Goal: Task Accomplishment & Management: Manage account settings

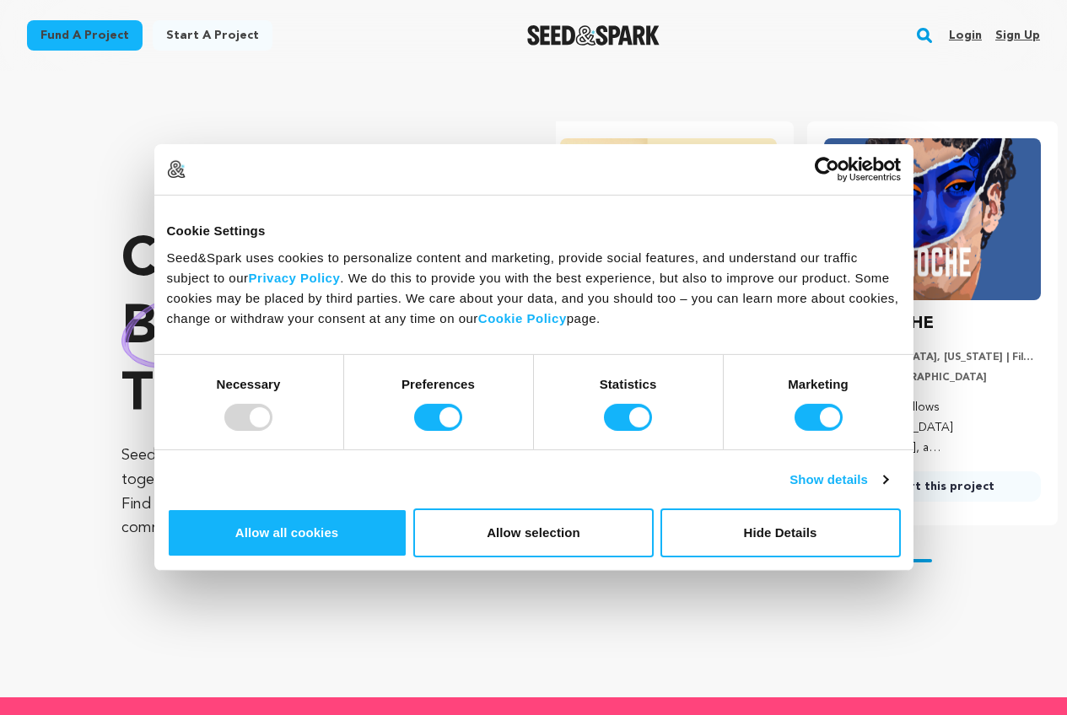
scroll to position [0, 277]
click at [959, 36] on link "Login" at bounding box center [964, 35] width 33 height 27
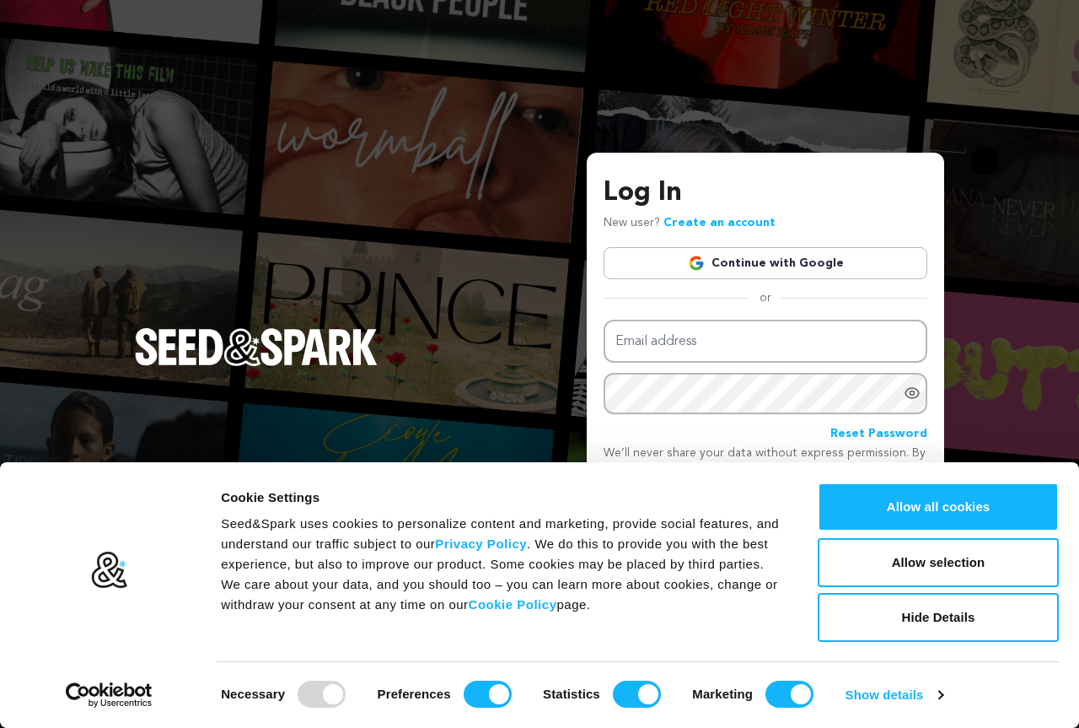
click at [753, 267] on link "Continue with Google" at bounding box center [766, 263] width 324 height 32
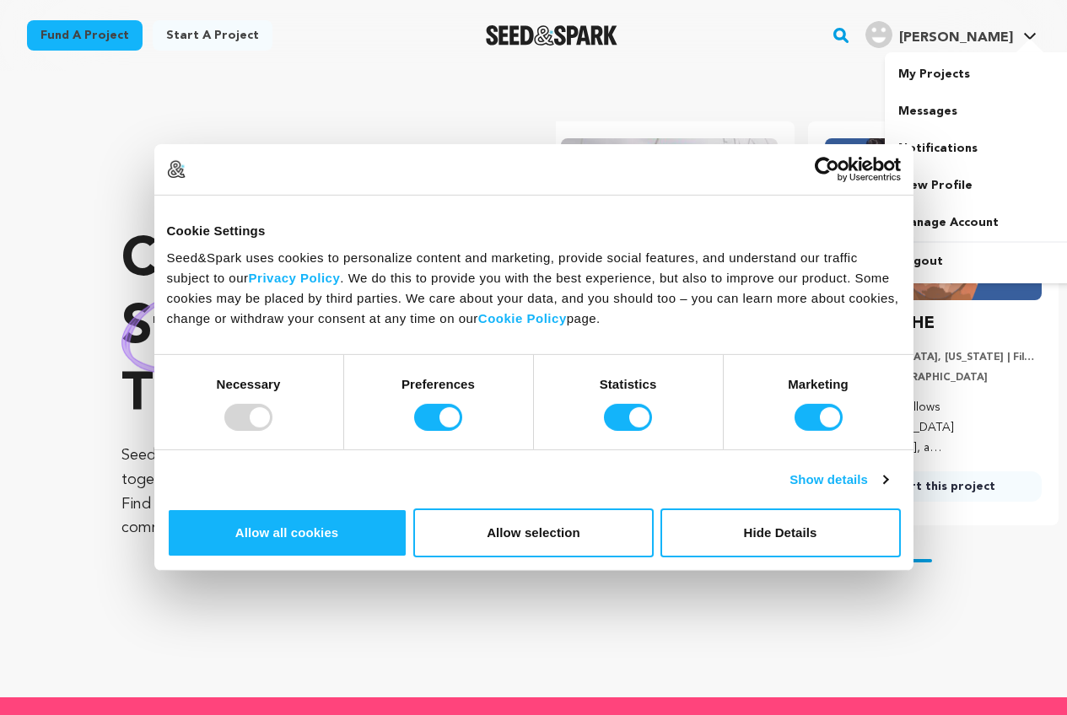
scroll to position [0, 277]
click at [940, 184] on link "View Profile" at bounding box center [978, 185] width 189 height 37
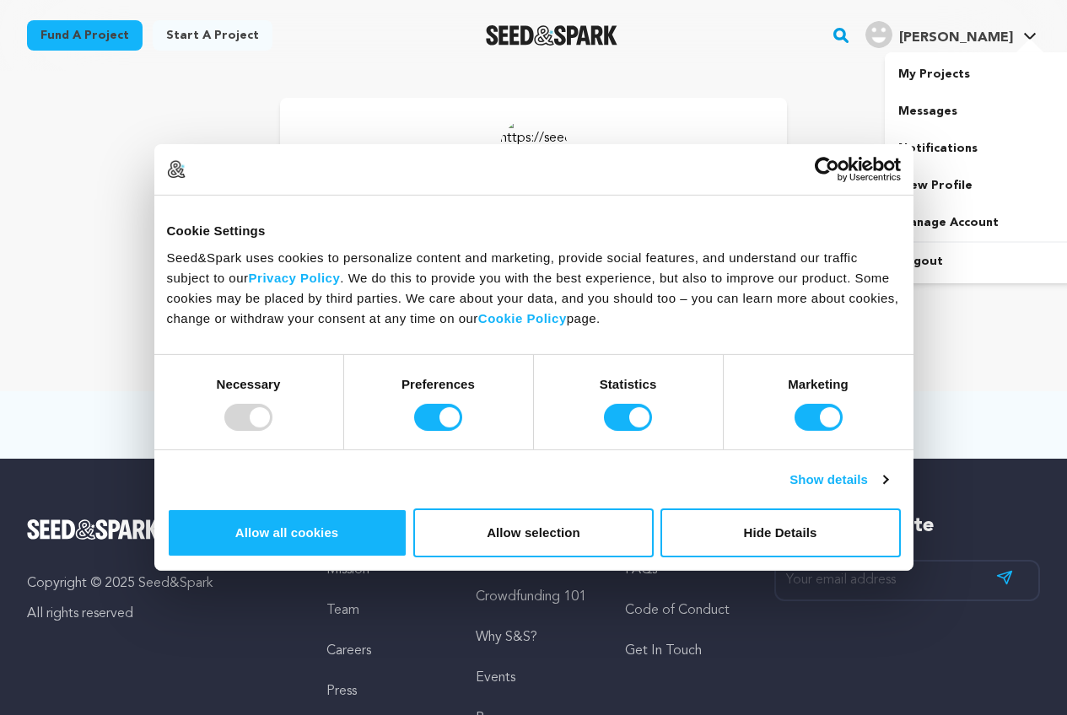
click at [892, 31] on img "Akther R.'s Profile" at bounding box center [878, 34] width 27 height 27
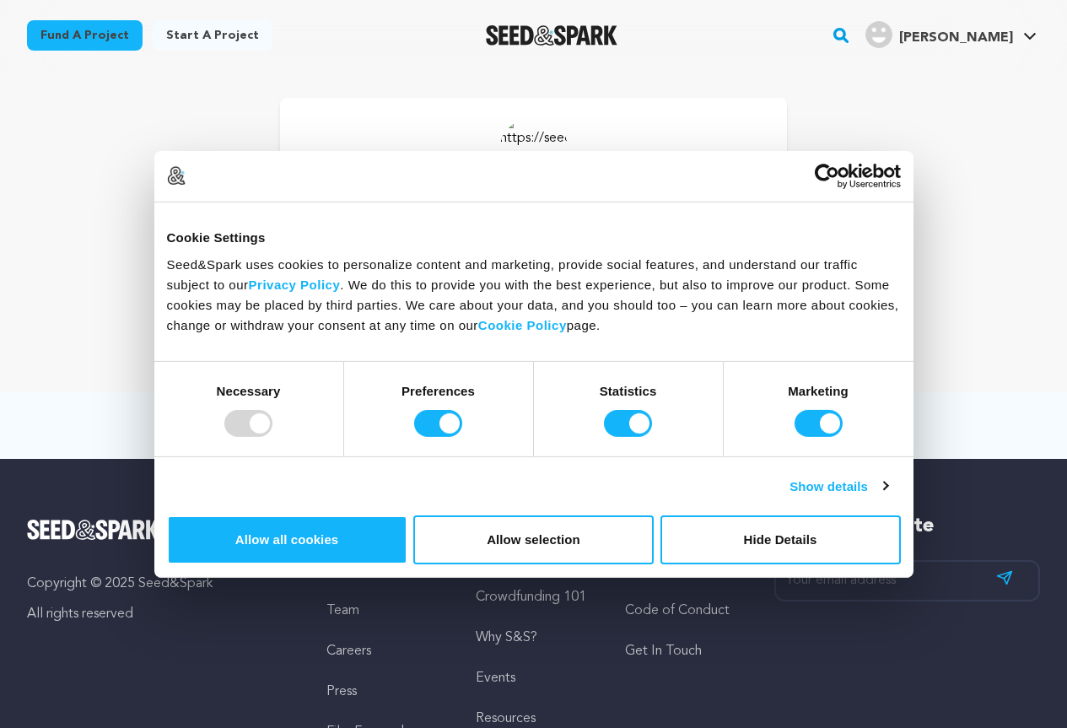
click at [892, 31] on img "Akther R.'s Profile" at bounding box center [878, 34] width 27 height 27
click at [522, 297] on link "Manage Account" at bounding box center [533, 298] width 127 height 30
click at [517, 228] on p "Akther Rojone" at bounding box center [533, 219] width 316 height 40
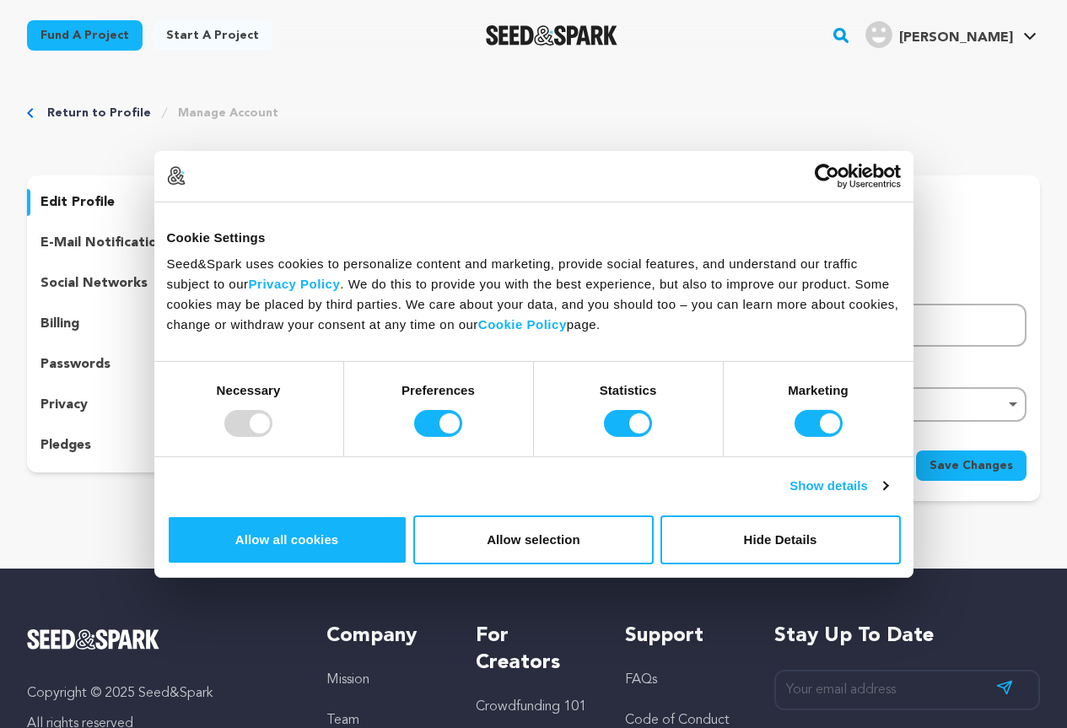
click at [299, 239] on icon at bounding box center [305, 245] width 13 height 13
click at [325, 323] on input "Akther" at bounding box center [440, 325] width 382 height 43
click at [275, 332] on input "[PERSON_NAME]" at bounding box center [440, 325] width 382 height 43
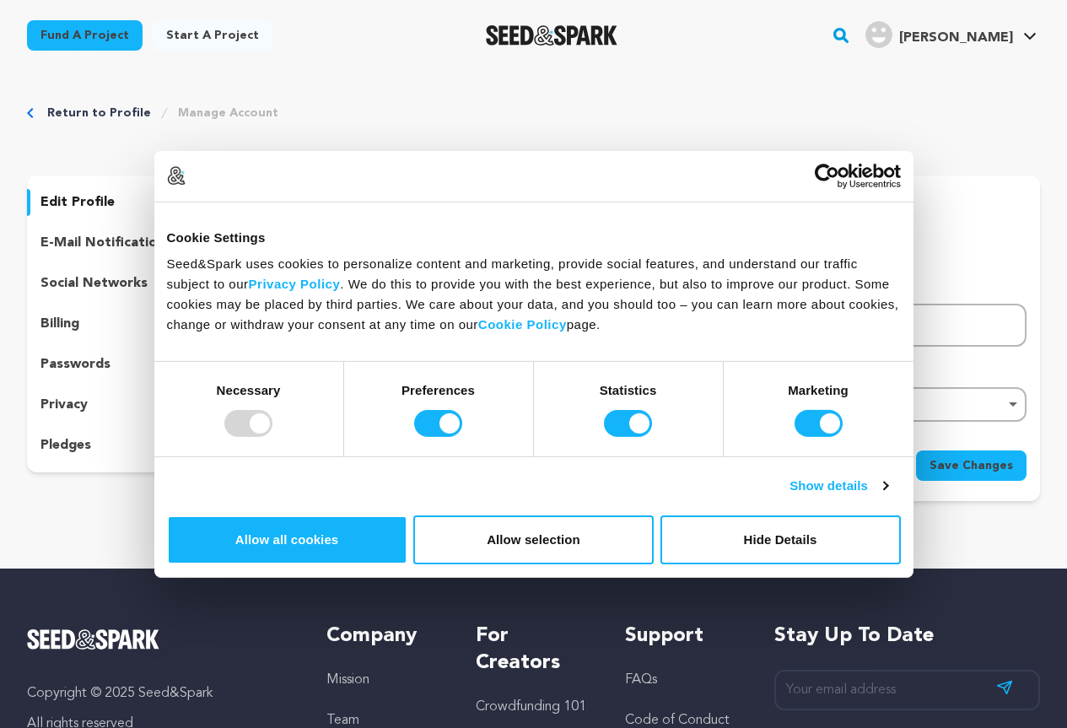
click at [275, 332] on input "[PERSON_NAME]" at bounding box center [440, 325] width 382 height 43
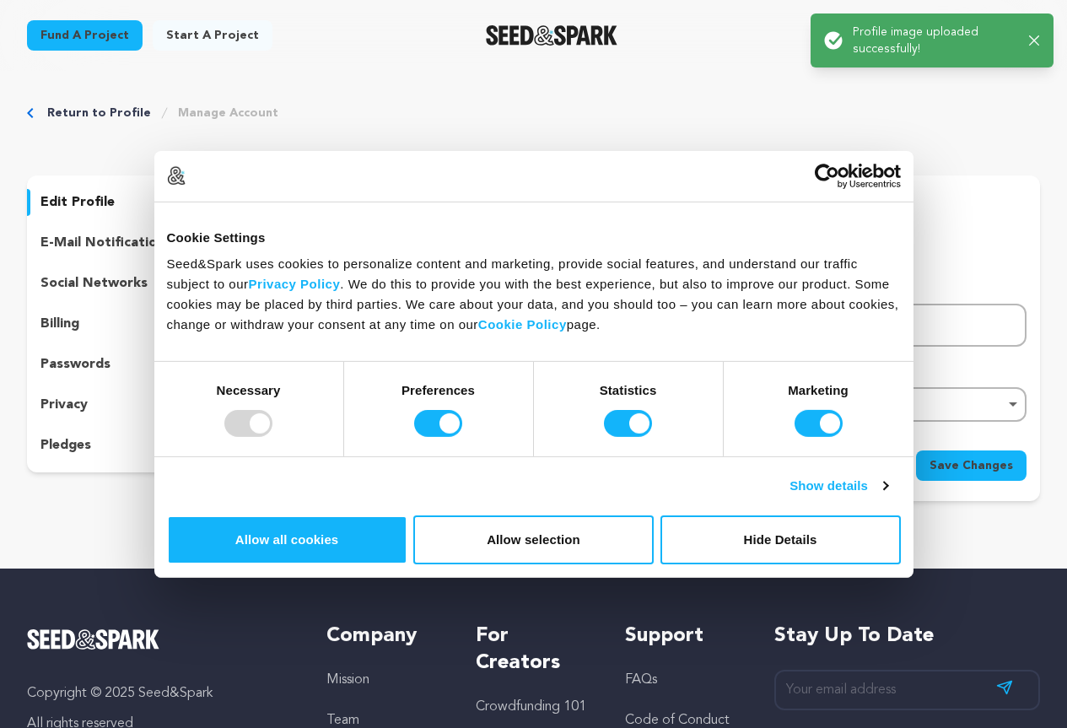
paste input "目标电话号码或电话营销数据"
drag, startPoint x: 353, startPoint y: 320, endPoint x: 501, endPoint y: 322, distance: 147.6
click at [501, 322] on input "目标电话号码或电话营销数据" at bounding box center [440, 325] width 382 height 43
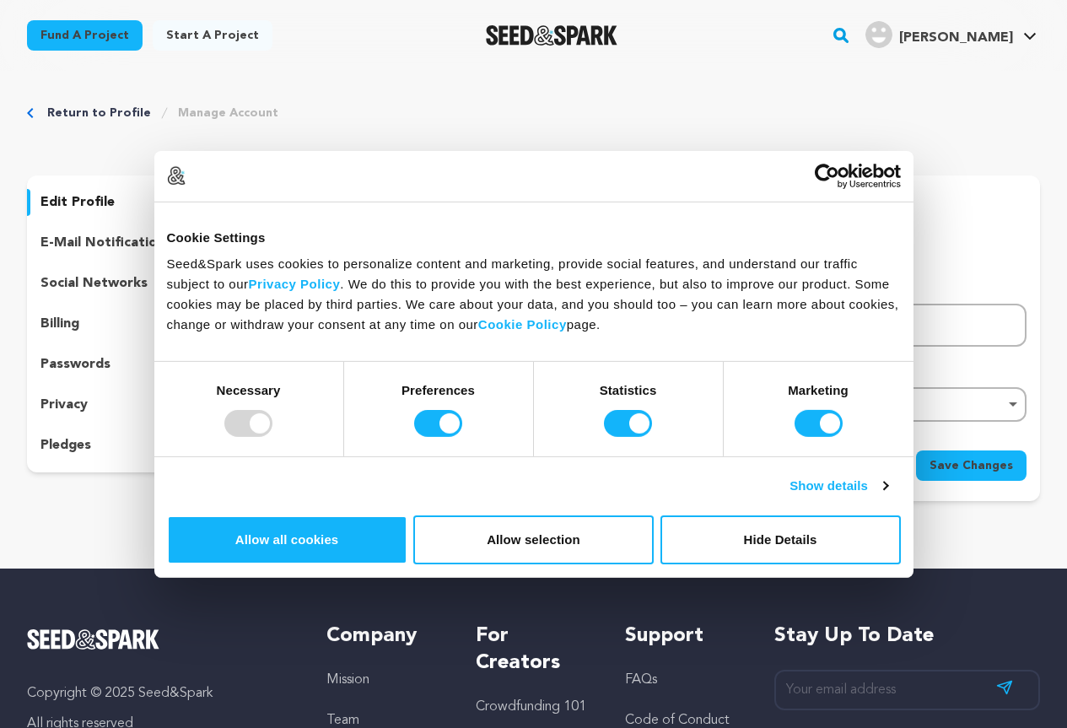
type input "目标电话号码或"
click at [679, 329] on input "Rojone" at bounding box center [835, 325] width 382 height 43
paste input "电话营销数据"
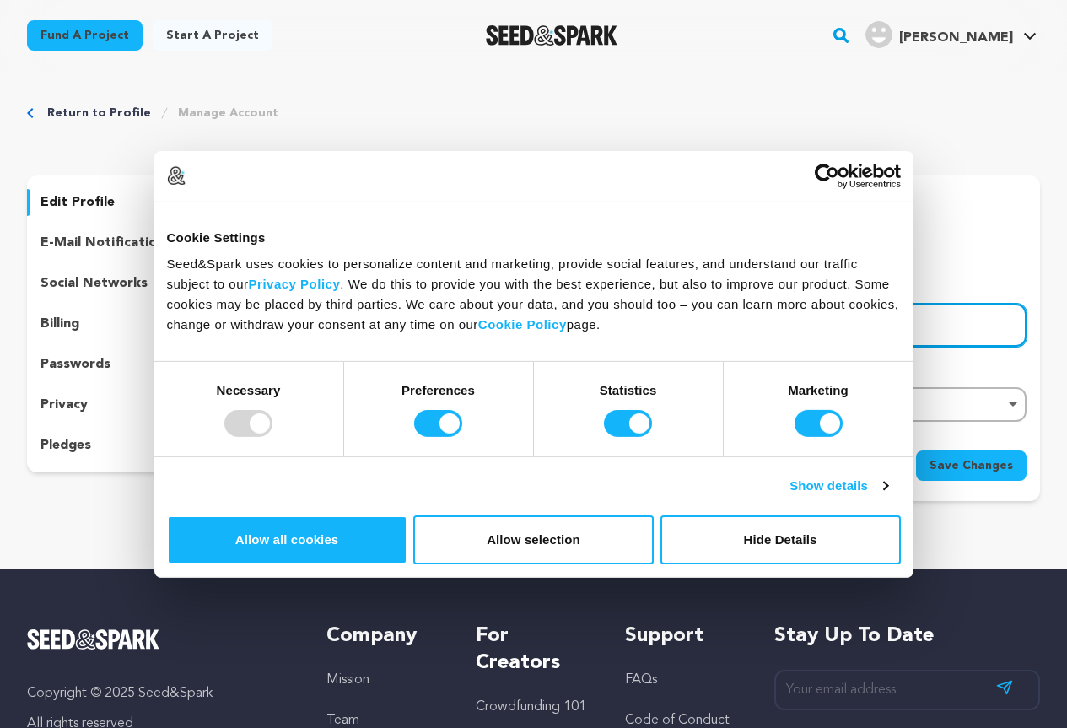
type input "电话营销数据"
click at [332, 411] on input "rojoneakther.seoexpate@gmail.com" at bounding box center [440, 408] width 382 height 43
click at [731, 390] on div "Remove item" at bounding box center [835, 404] width 382 height 35
paste input "Majhira,Shahajanpur,Bogura"
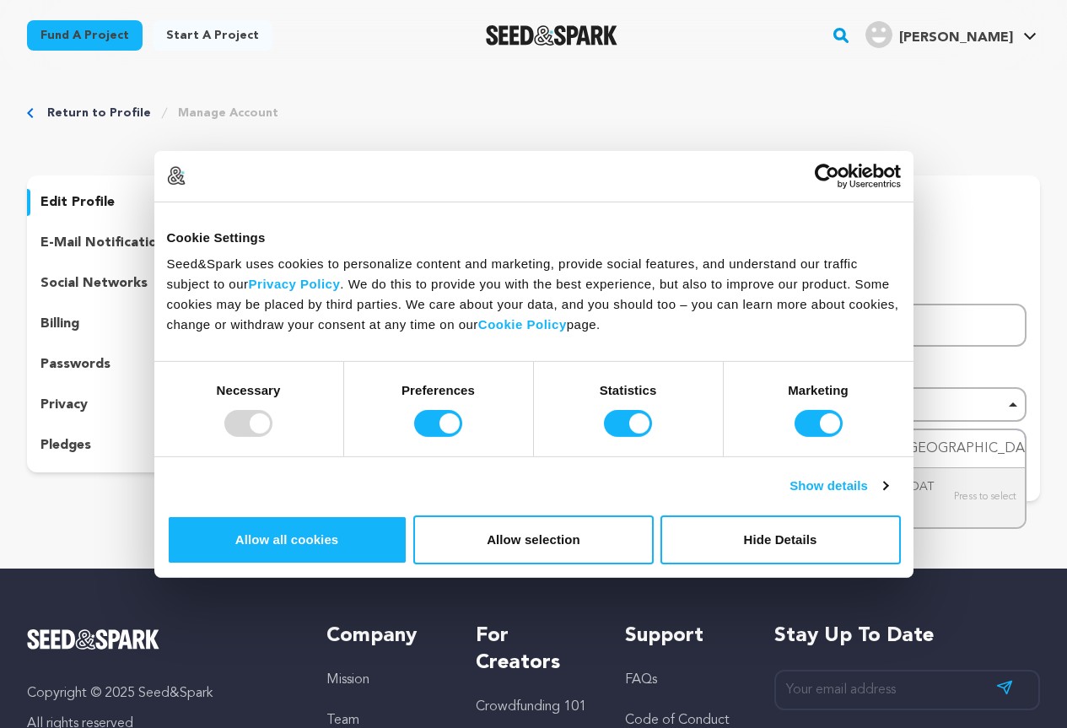
click at [719, 395] on div "Remove item" at bounding box center [835, 404] width 382 height 35
type input "Majhira,Shahajanpur,Bogura"
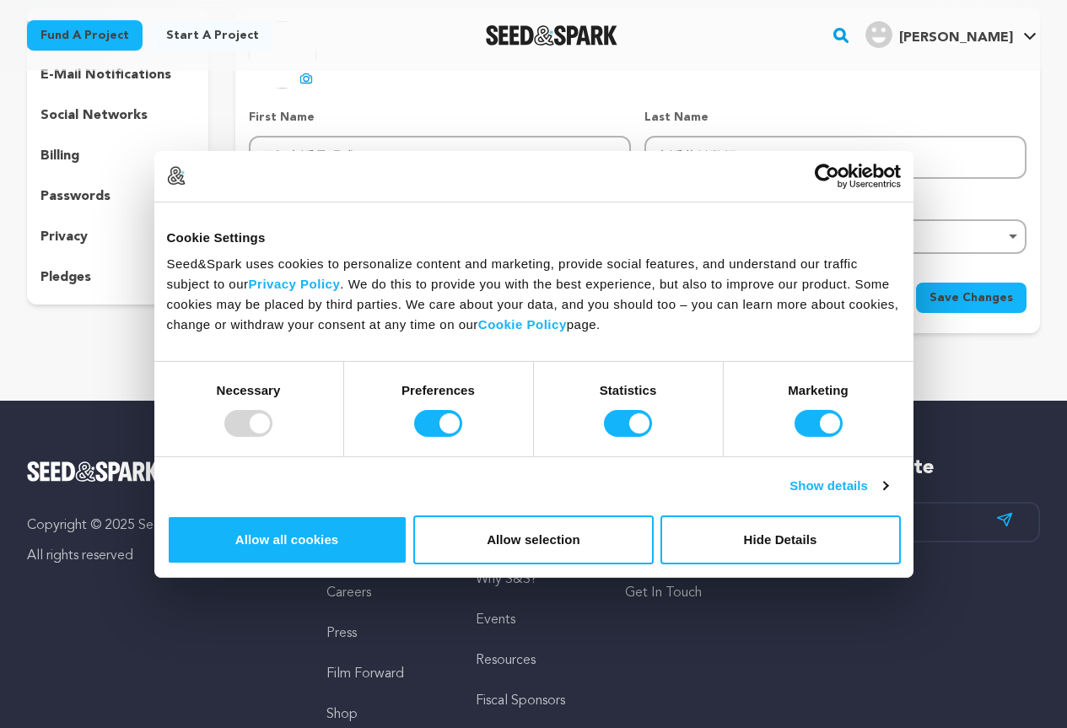
scroll to position [169, 0]
click at [1013, 233] on div "Remove item" at bounding box center [835, 235] width 365 height 7
click at [553, 310] on div "Save Changes" at bounding box center [637, 297] width 777 height 30
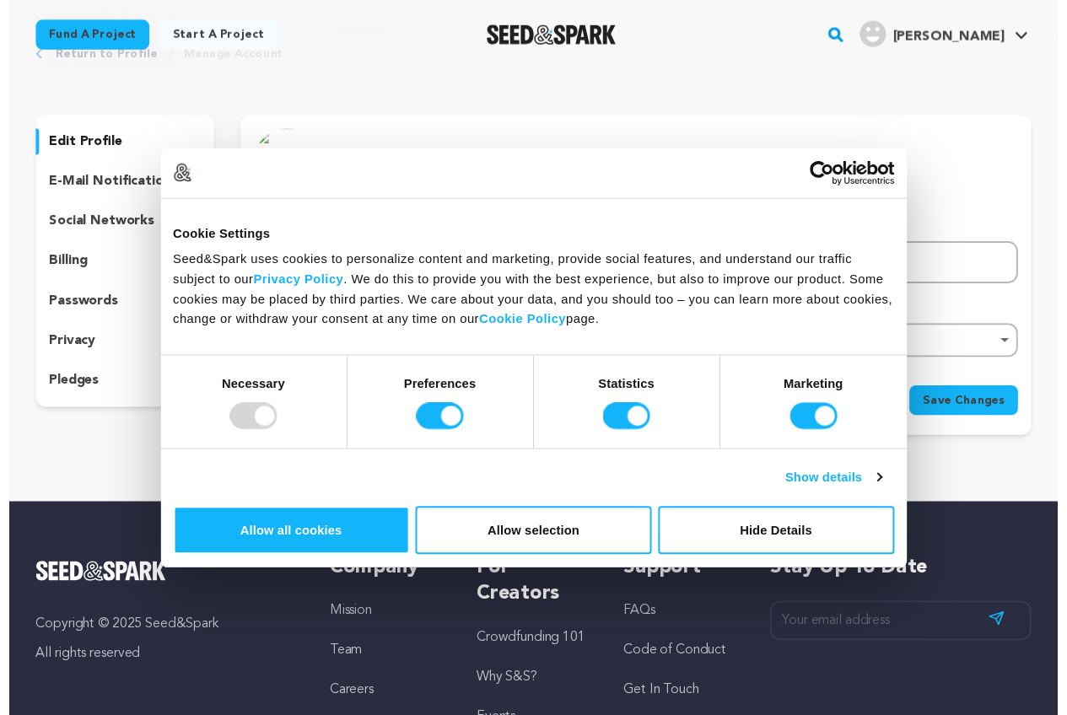
scroll to position [84, 0]
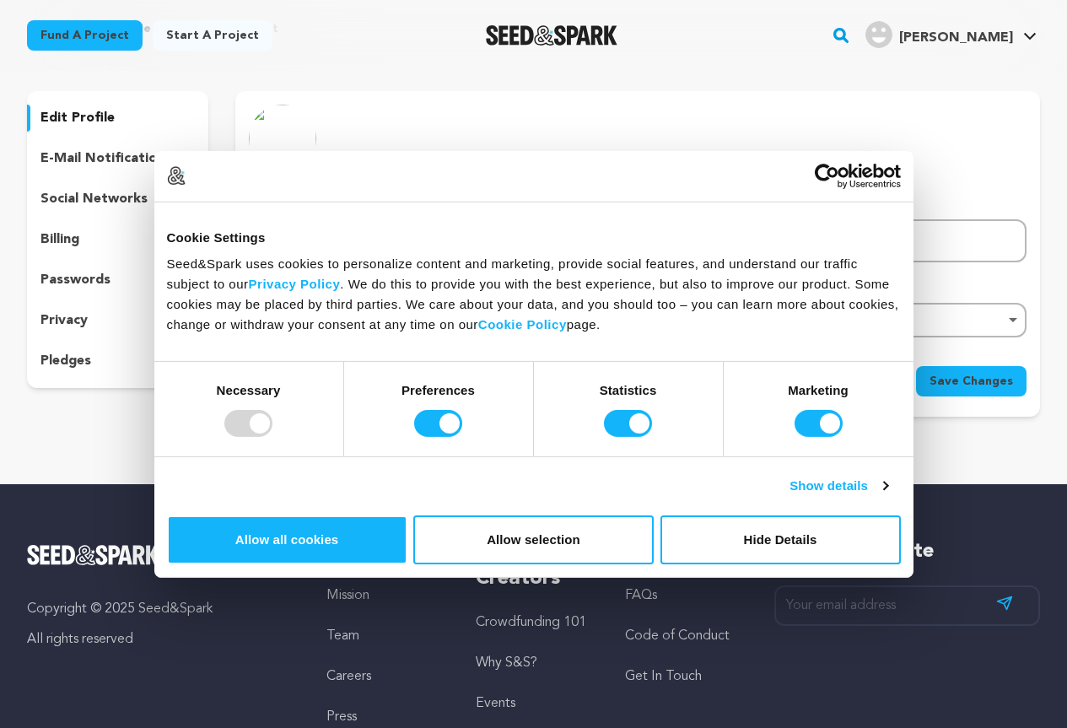
click at [124, 160] on p "e-mail notifications" at bounding box center [105, 158] width 131 height 20
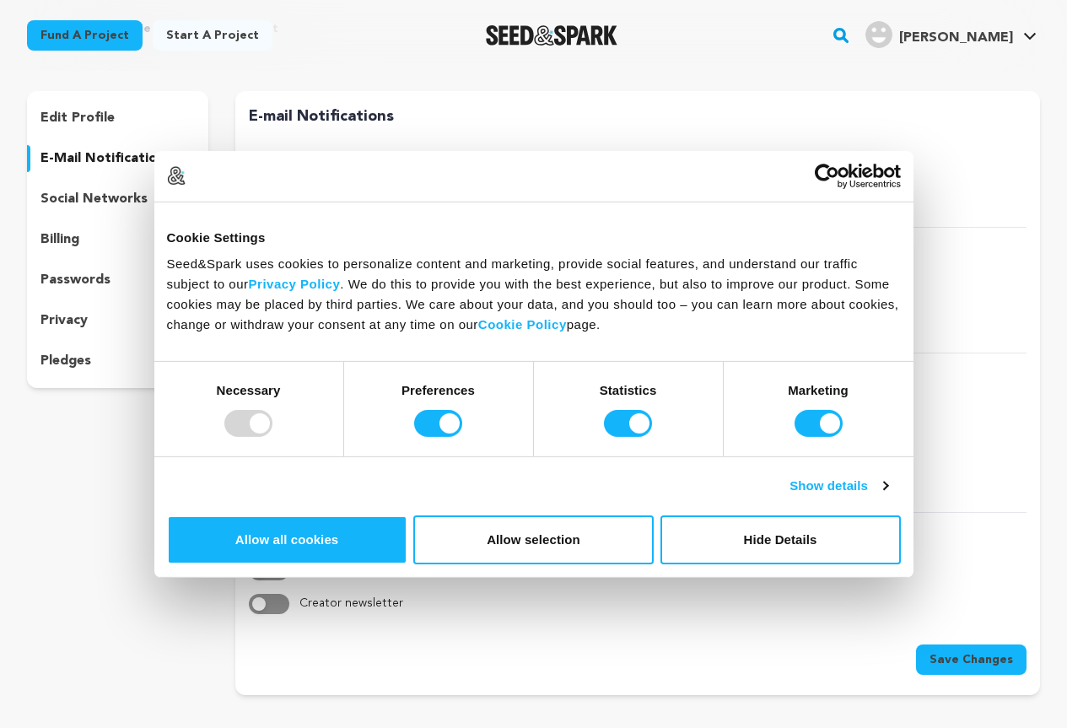
click at [96, 195] on p "social networks" at bounding box center [93, 199] width 107 height 20
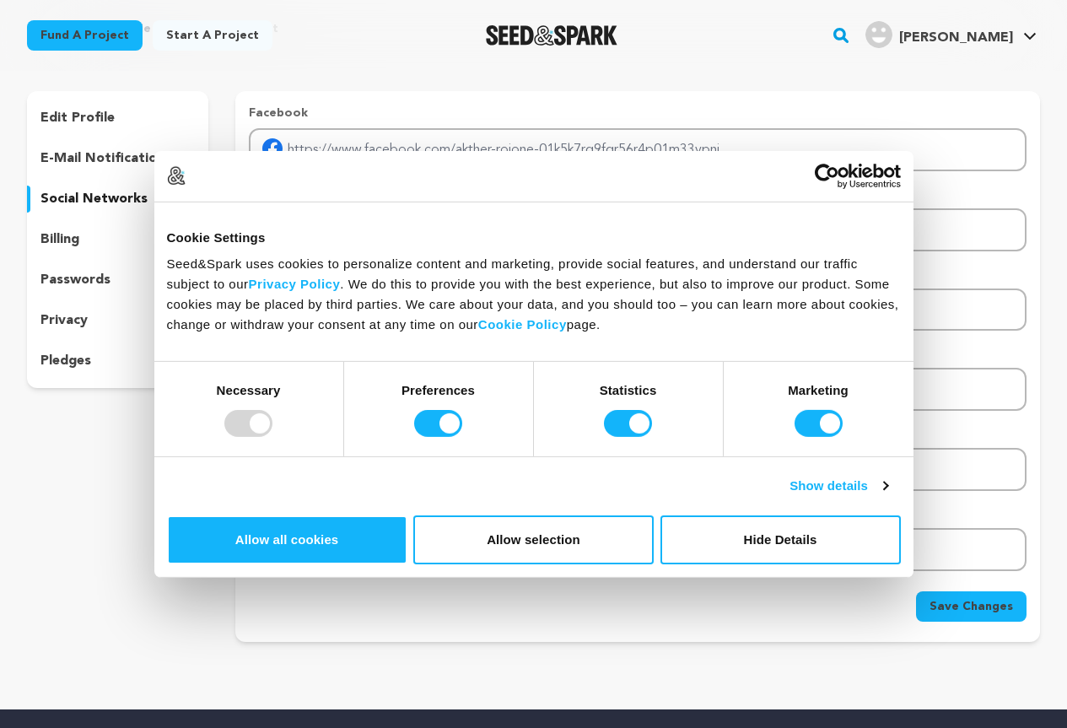
click at [91, 238] on div "billing" at bounding box center [117, 239] width 181 height 27
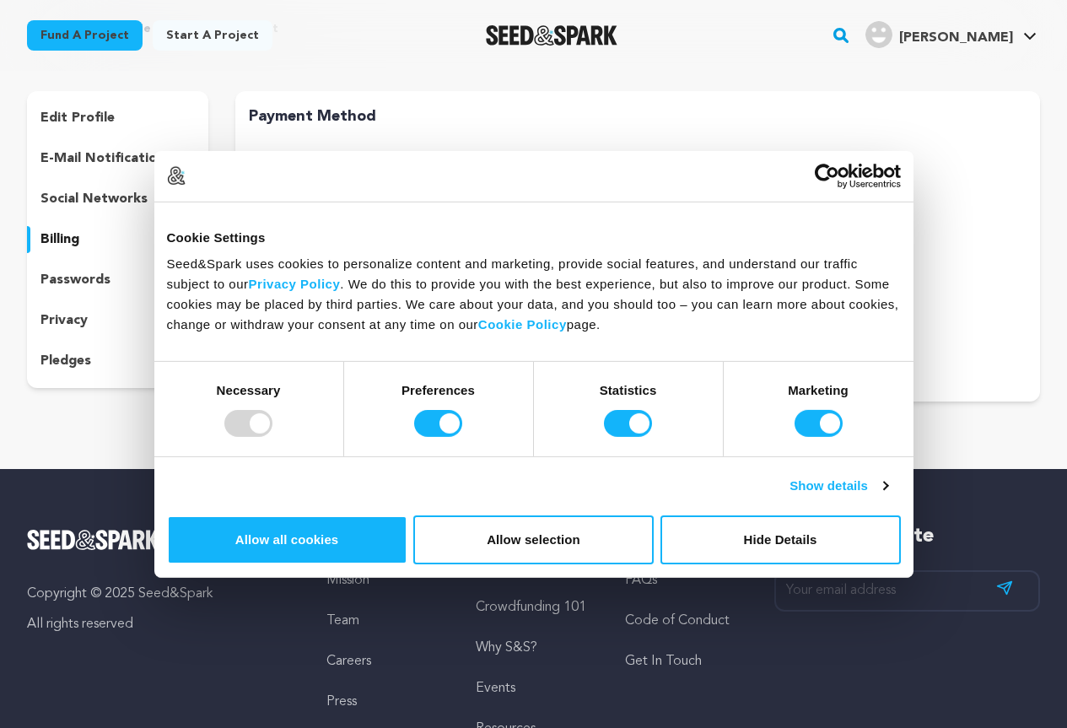
click at [99, 283] on p "passwords" at bounding box center [75, 280] width 70 height 20
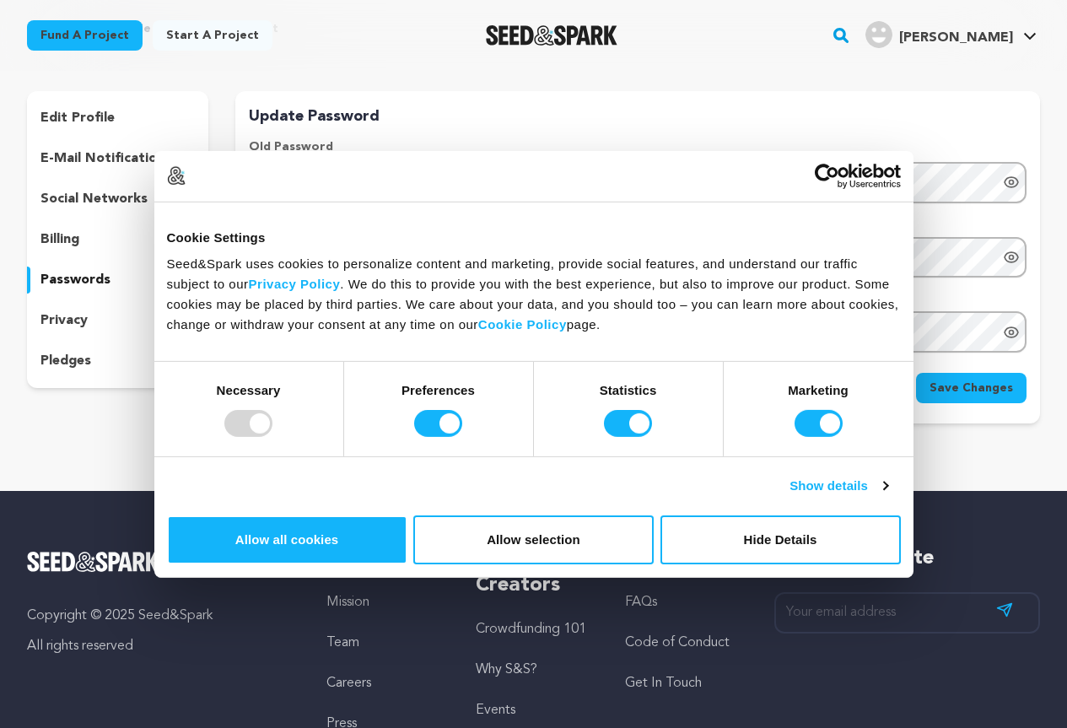
click at [82, 322] on p "privacy" at bounding box center [63, 320] width 47 height 20
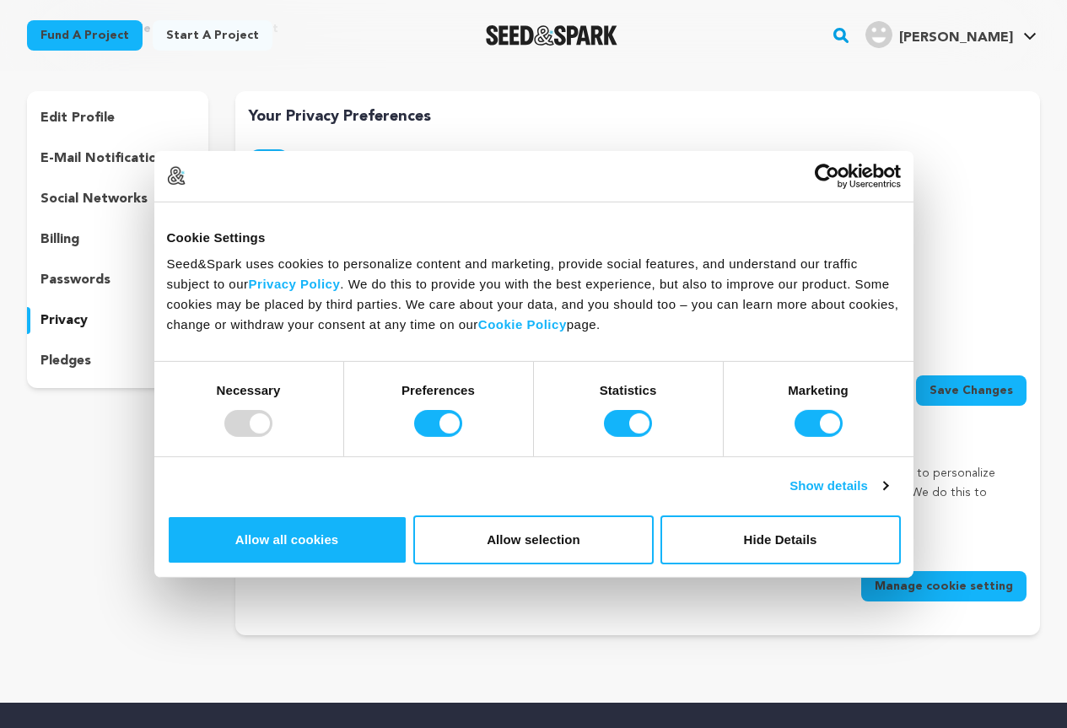
click at [87, 365] on p "pledges" at bounding box center [65, 361] width 51 height 20
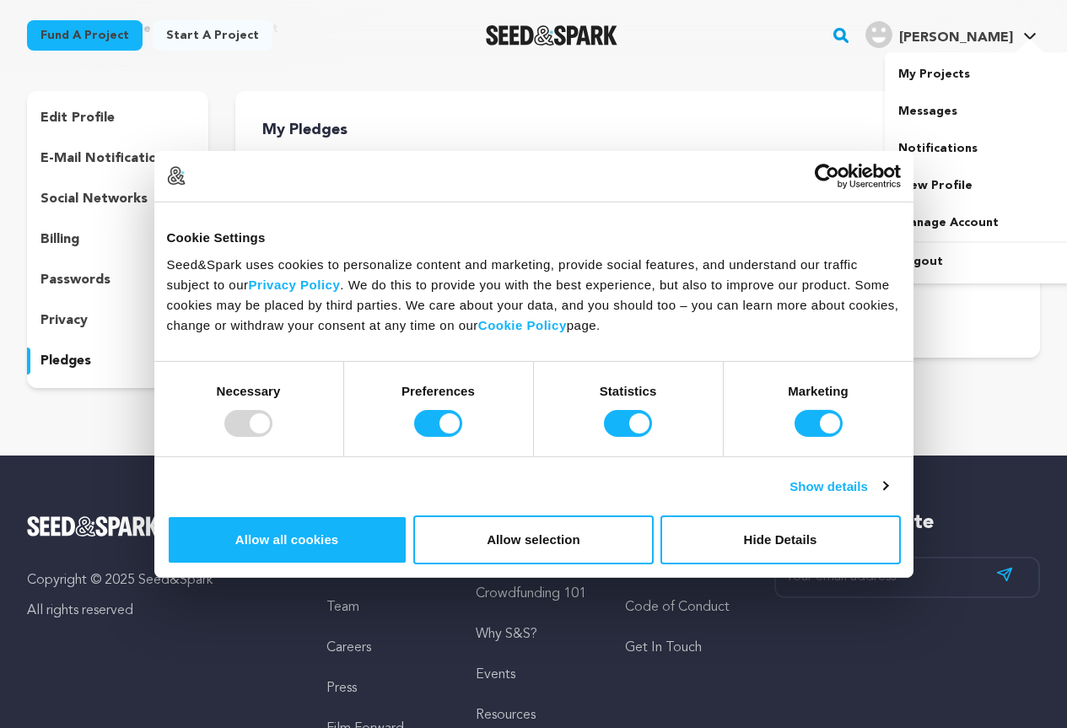
click at [991, 37] on span "Akther R." at bounding box center [956, 37] width 114 height 13
click at [892, 46] on img "Akther R.'s Profile" at bounding box center [878, 34] width 27 height 27
click at [978, 32] on span "Akther R." at bounding box center [956, 37] width 114 height 13
click at [934, 48] on span "Akther R. Akther R." at bounding box center [951, 35] width 178 height 35
click at [1018, 36] on link "Akther R. Akther R." at bounding box center [951, 33] width 178 height 30
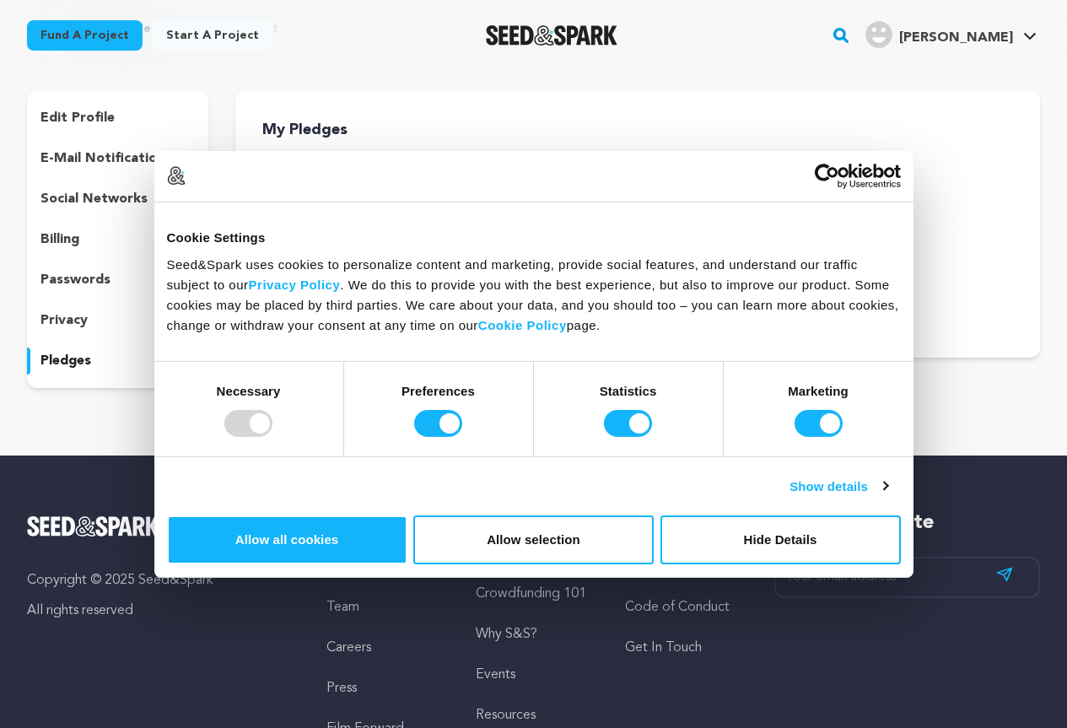
click at [964, 39] on span "Akther R." at bounding box center [956, 37] width 114 height 13
click at [851, 27] on rect "button" at bounding box center [840, 35] width 20 height 20
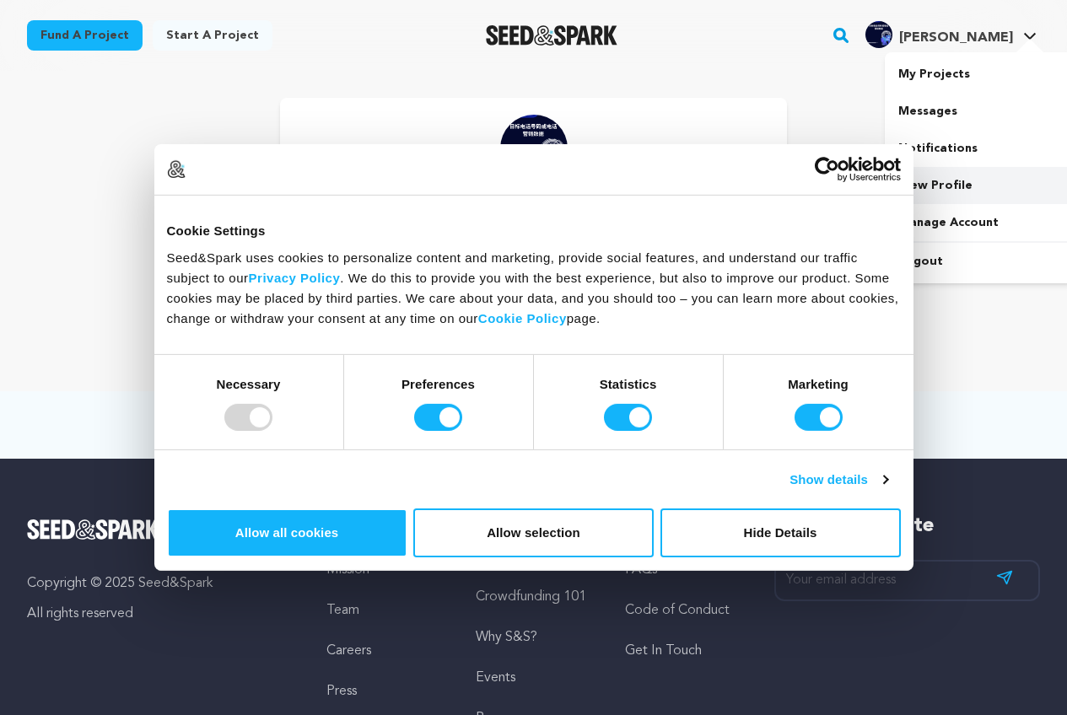
click at [932, 184] on link "View Profile" at bounding box center [978, 185] width 189 height 37
click at [927, 194] on link "View Profile" at bounding box center [978, 185] width 189 height 37
click at [911, 73] on link "My Projects" at bounding box center [978, 74] width 189 height 37
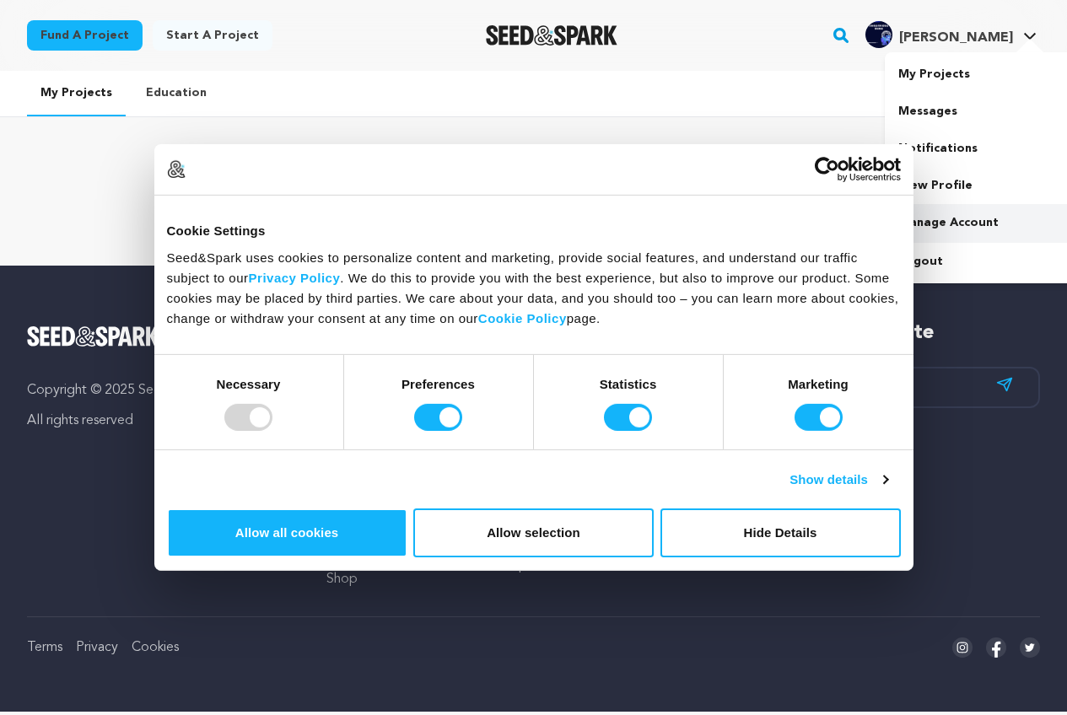
click at [930, 220] on link "Manage Account" at bounding box center [978, 222] width 189 height 37
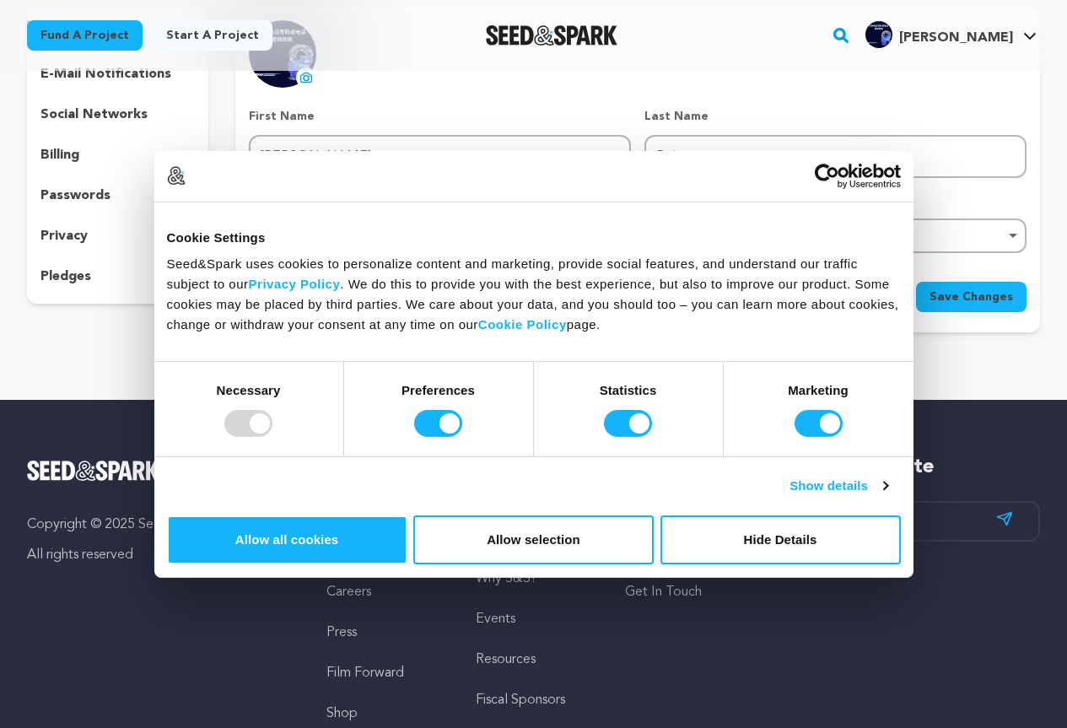
scroll to position [84, 0]
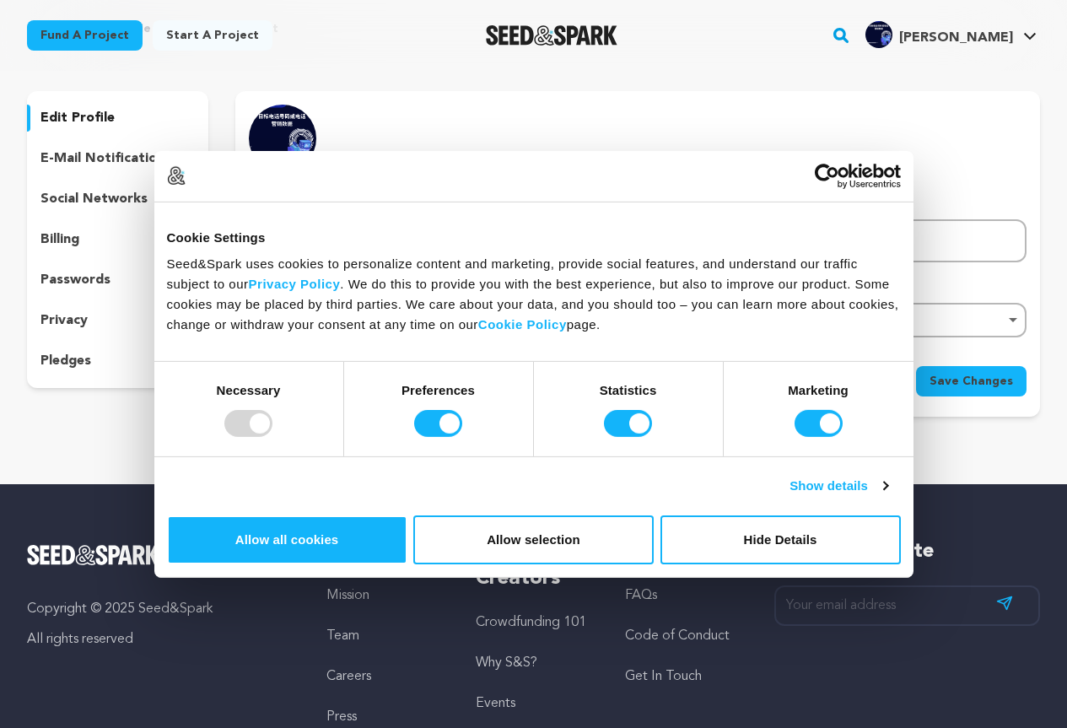
click at [287, 243] on input "[PERSON_NAME]" at bounding box center [440, 240] width 382 height 43
paste input "目标电话号码或电话营销数据"
drag, startPoint x: 353, startPoint y: 239, endPoint x: 490, endPoint y: 243, distance: 136.6
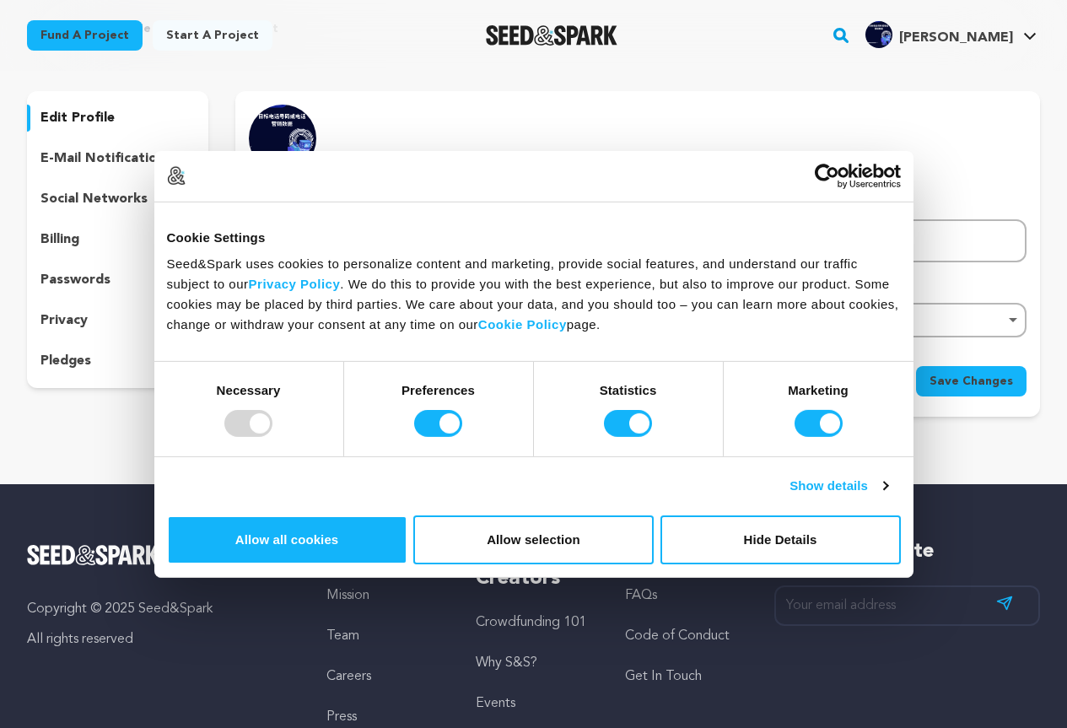
click at [490, 243] on input "目标电话号码或电话营销数据" at bounding box center [440, 240] width 382 height 43
type input "目标电话号码或"
click at [671, 244] on input "Rojone" at bounding box center [835, 240] width 382 height 43
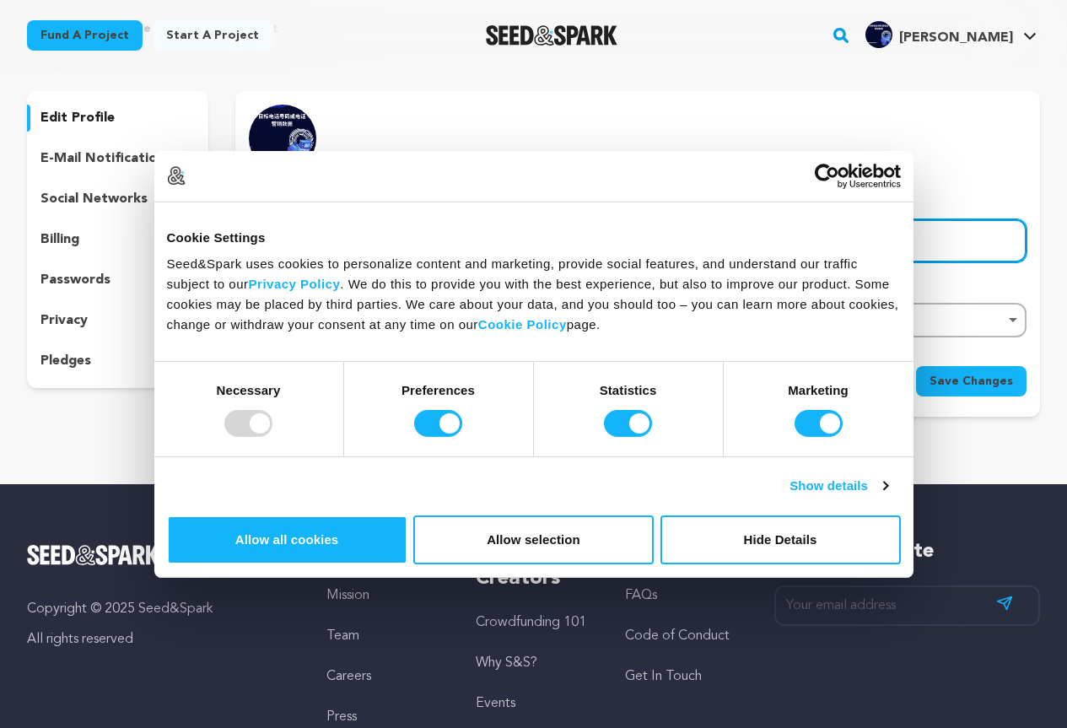
paste input "电话营销数据"
click at [649, 314] on div "Remove item" at bounding box center [835, 320] width 382 height 35
type input "电话营销数据"
click at [673, 364] on input "search" at bounding box center [835, 365] width 379 height 38
paste input "Majhira,Shahajanpur,Bogura"
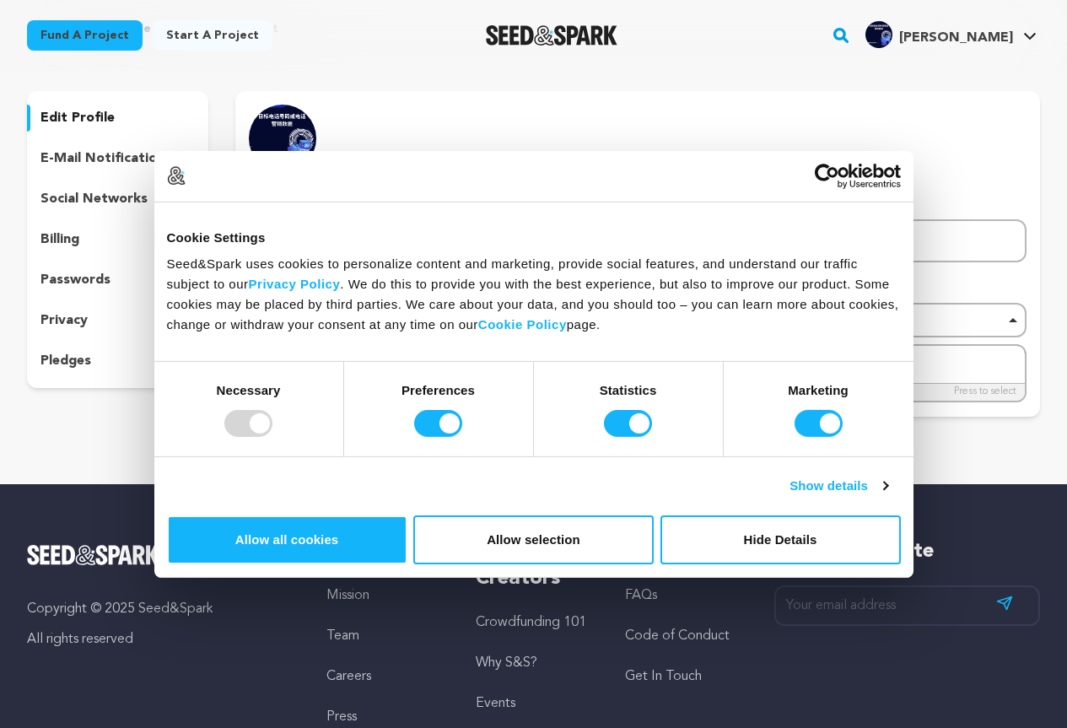
type input "Majhira,Shahajanpur,Bogura"
click at [994, 379] on span "Save Changes" at bounding box center [970, 381] width 83 height 17
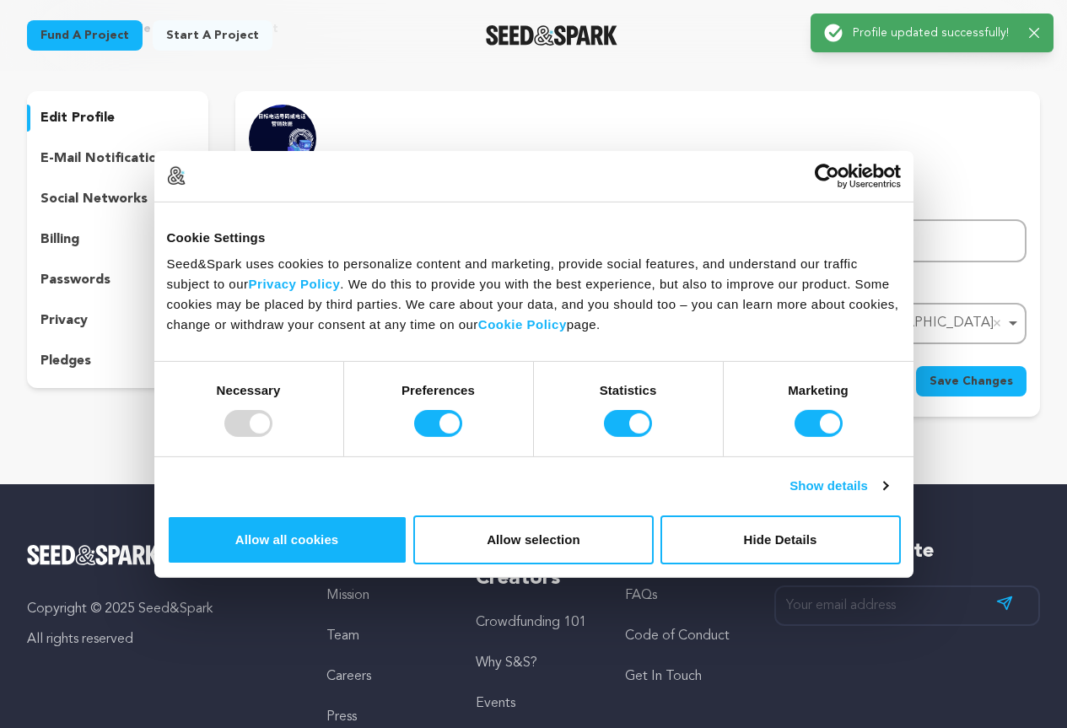
click at [75, 155] on p "e-mail notifications" at bounding box center [105, 158] width 131 height 20
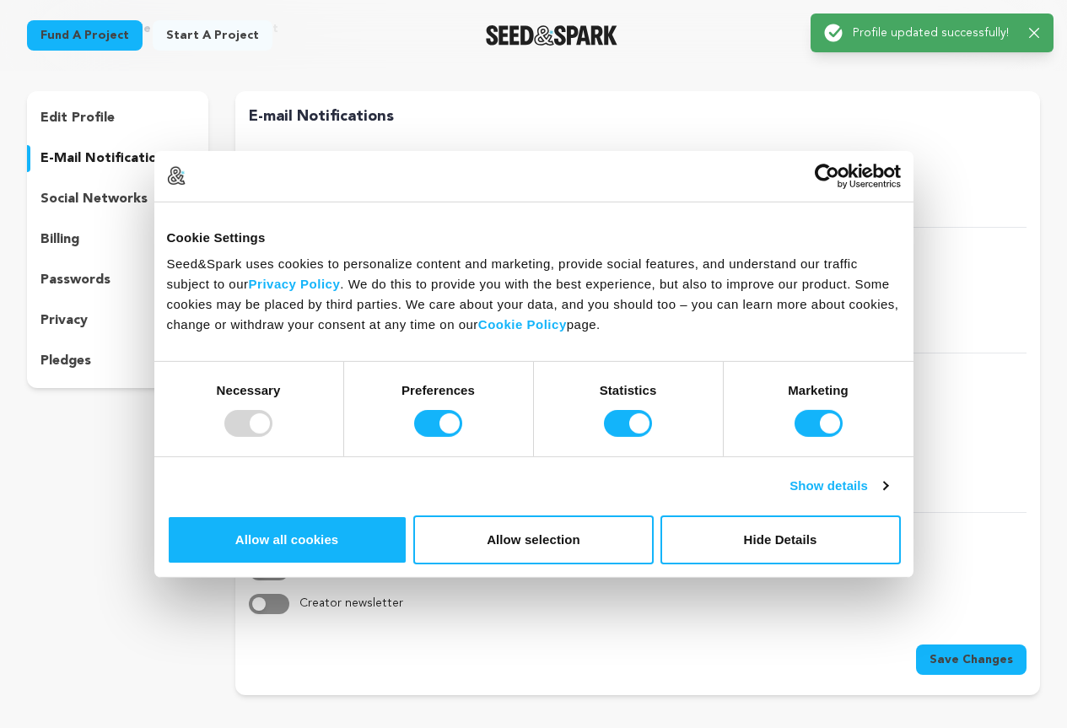
click at [74, 190] on p "social networks" at bounding box center [93, 199] width 107 height 20
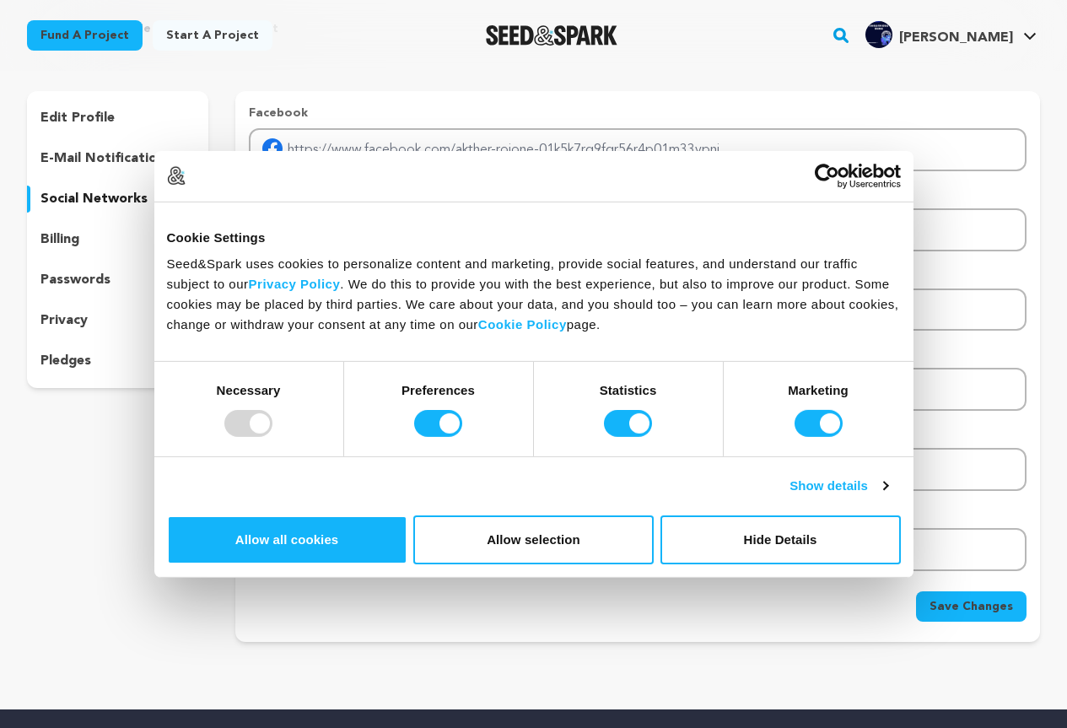
click at [62, 231] on p "billing" at bounding box center [59, 239] width 39 height 20
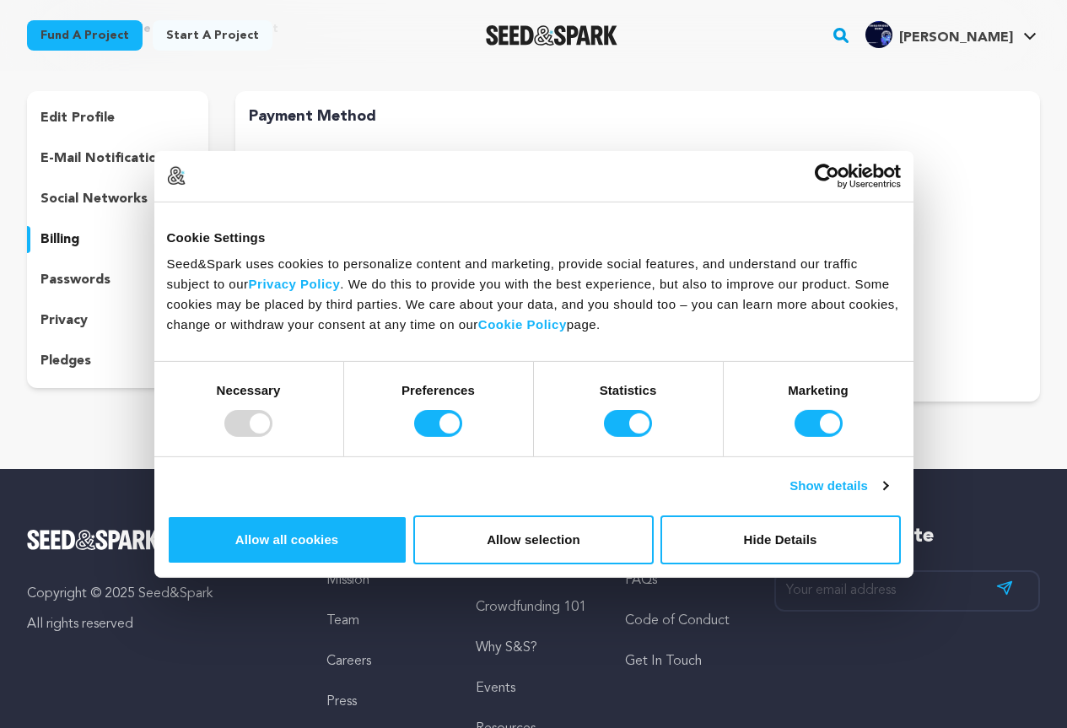
click at [66, 288] on p "passwords" at bounding box center [75, 280] width 70 height 20
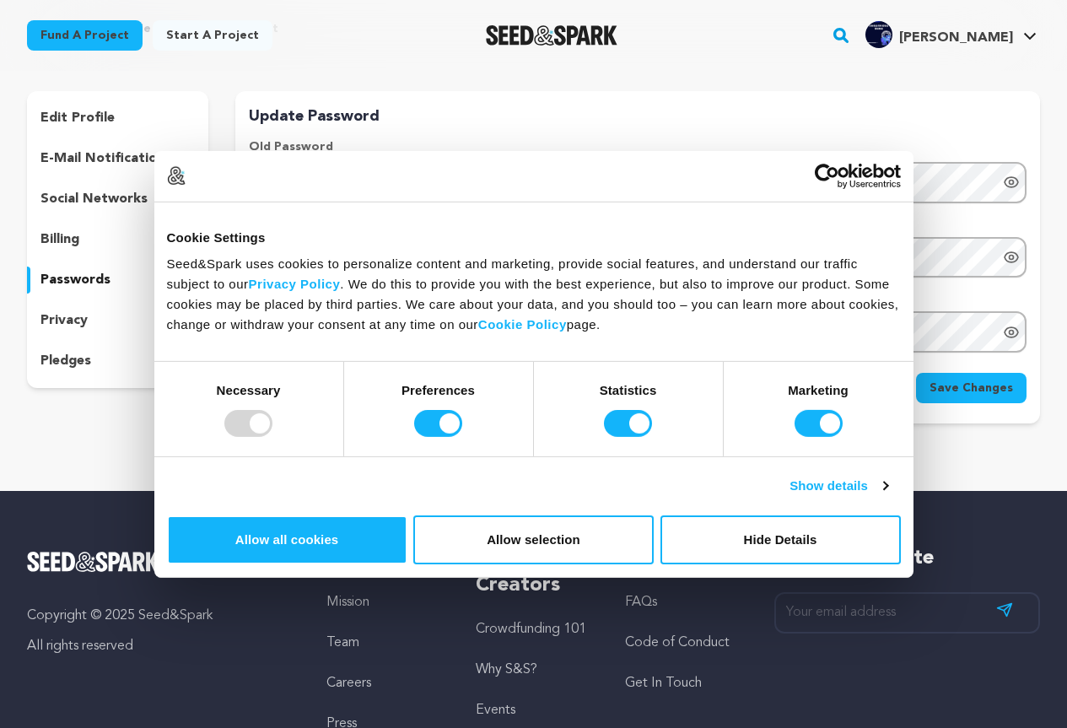
click at [67, 319] on p "privacy" at bounding box center [63, 320] width 47 height 20
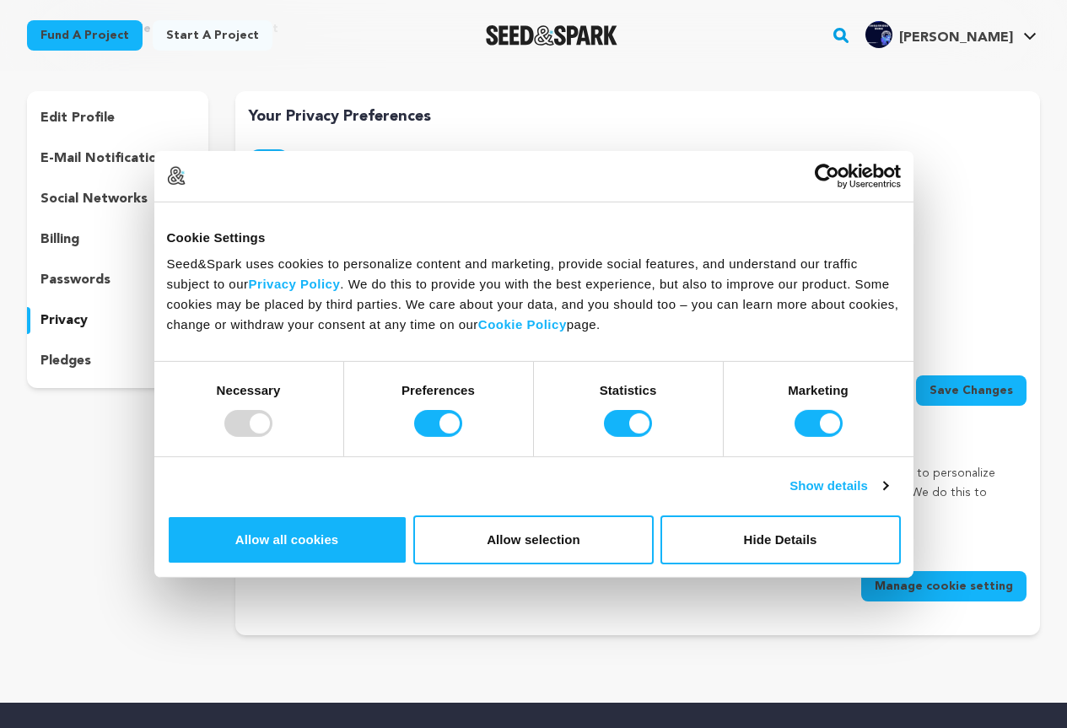
click at [71, 357] on p "pledges" at bounding box center [65, 361] width 51 height 20
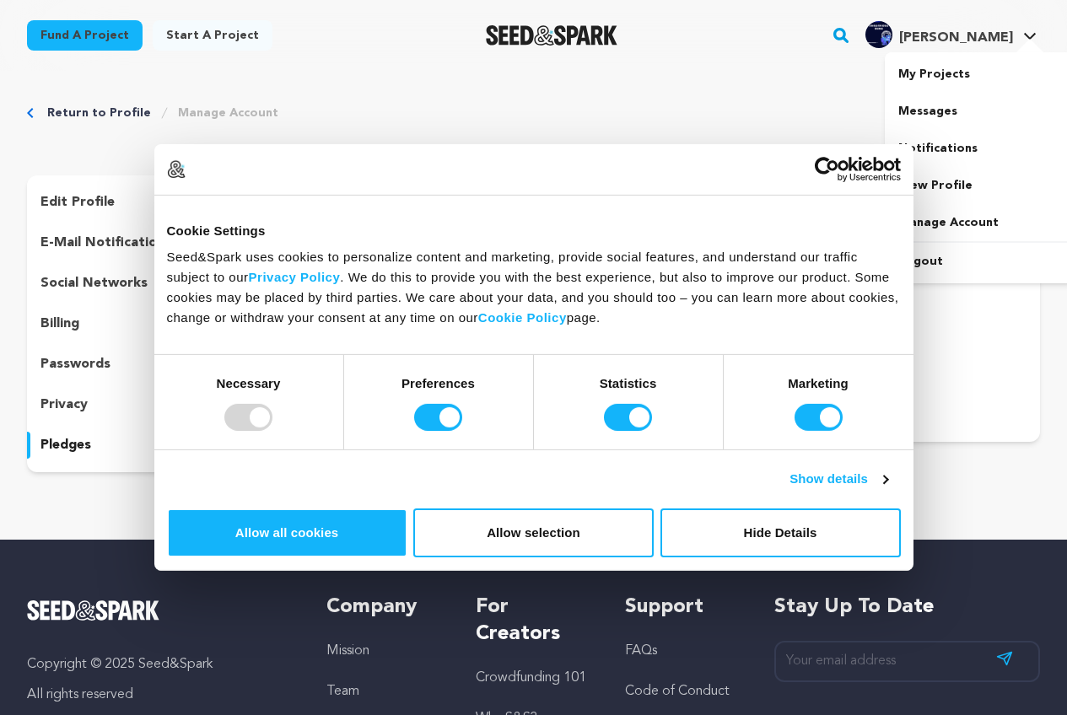
click at [986, 29] on h4 "Akther R." at bounding box center [956, 38] width 114 height 20
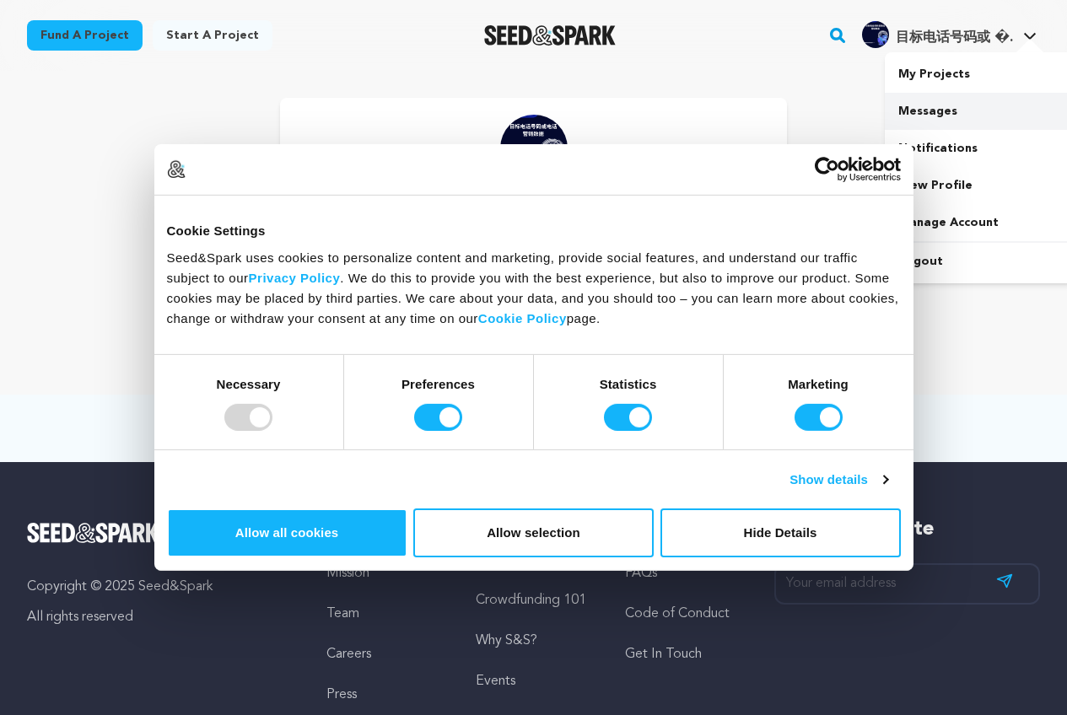
click at [920, 110] on link "Messages" at bounding box center [978, 111] width 189 height 37
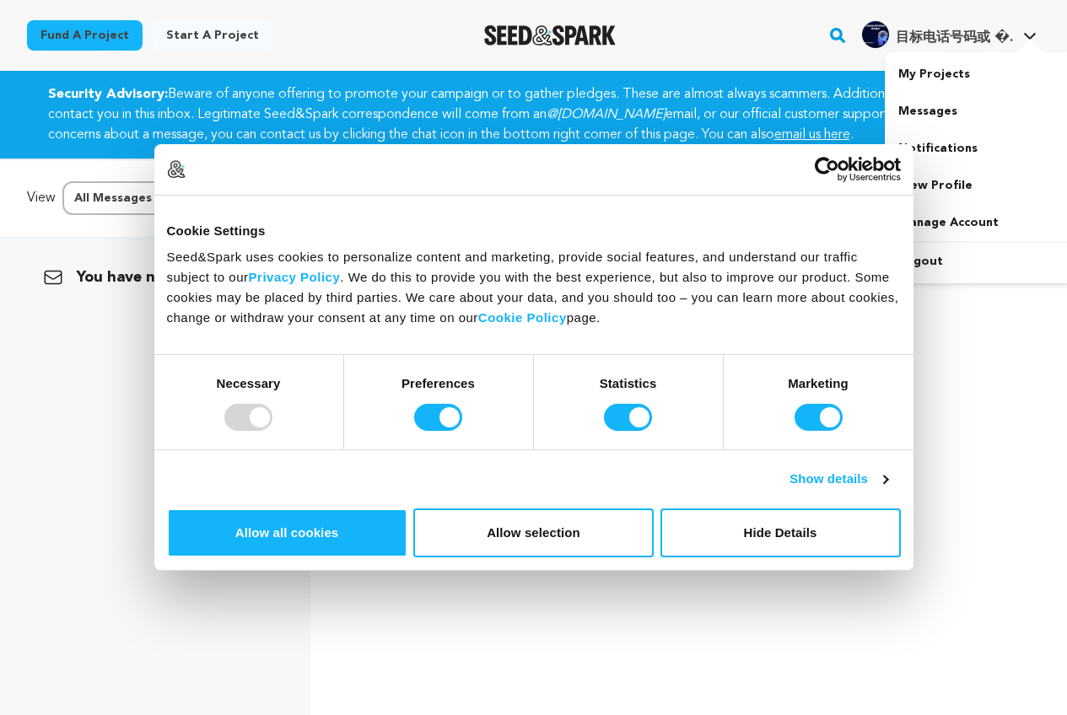
click at [938, 42] on span "目标电话号码或 �." at bounding box center [953, 37] width 117 height 13
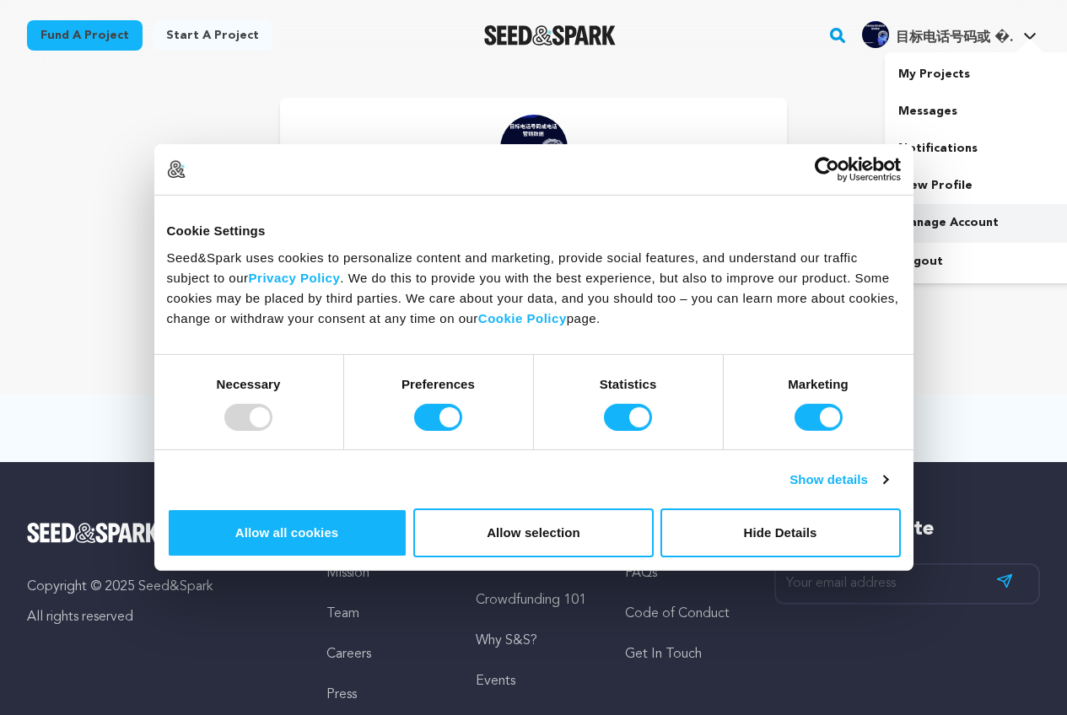
click at [938, 218] on link "Manage Account" at bounding box center [978, 222] width 189 height 37
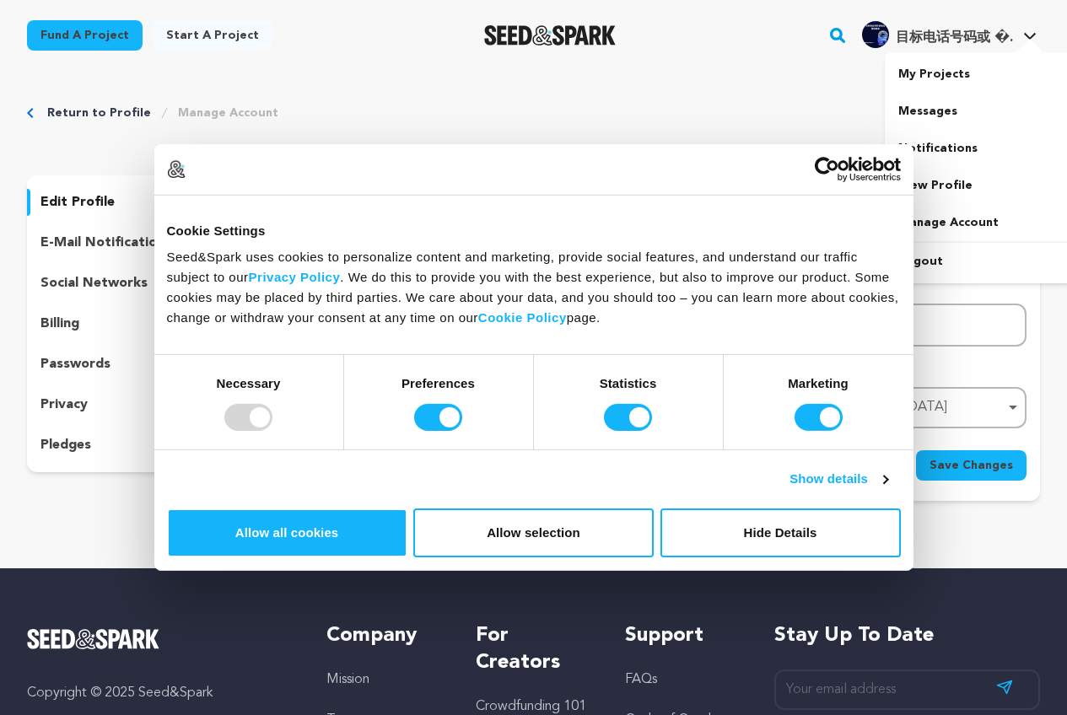
click at [930, 35] on span "目标电话号码或 �." at bounding box center [953, 37] width 117 height 13
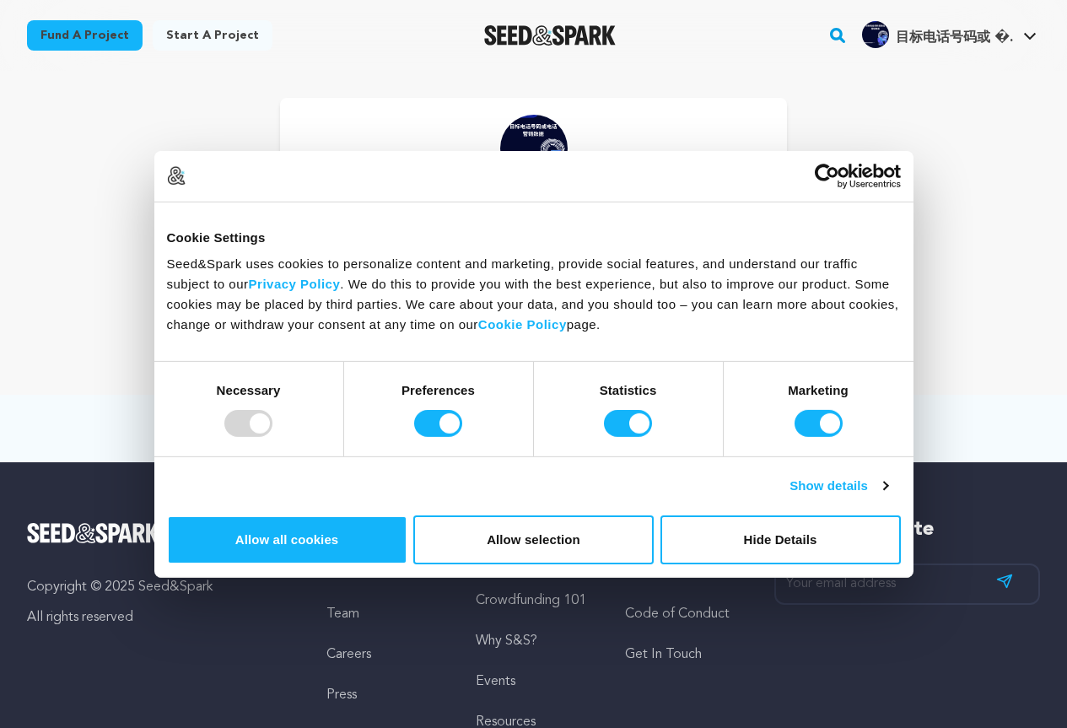
click at [930, 37] on span "目标电话号码或 �." at bounding box center [953, 37] width 117 height 13
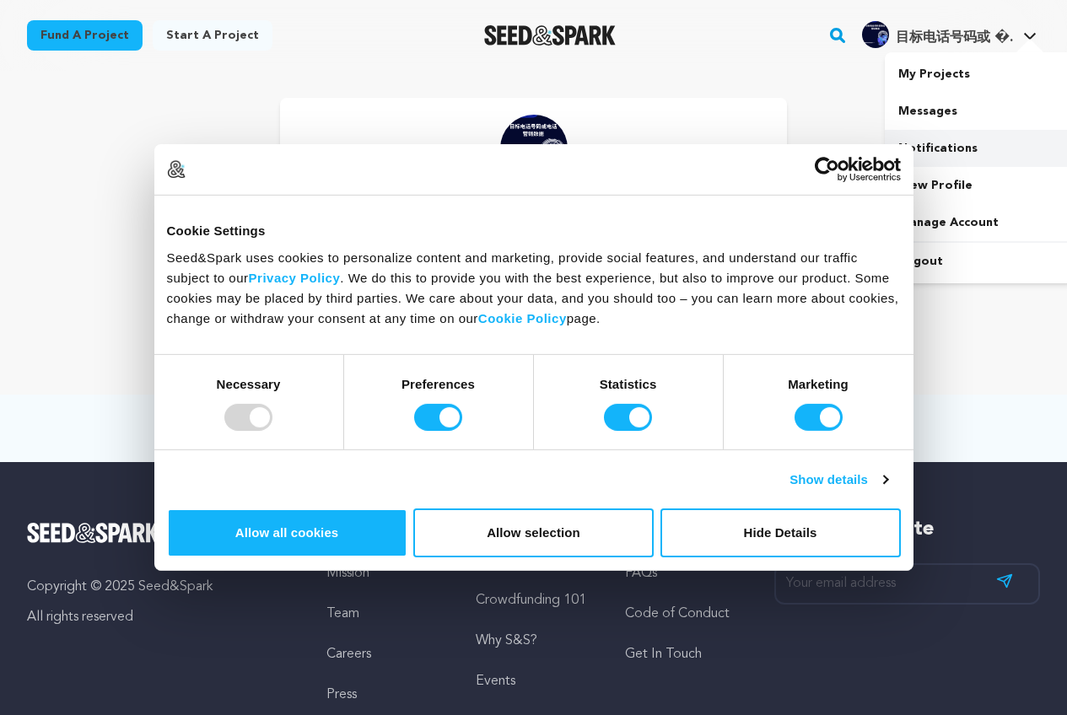
click at [925, 151] on link "Notifications" at bounding box center [978, 148] width 189 height 37
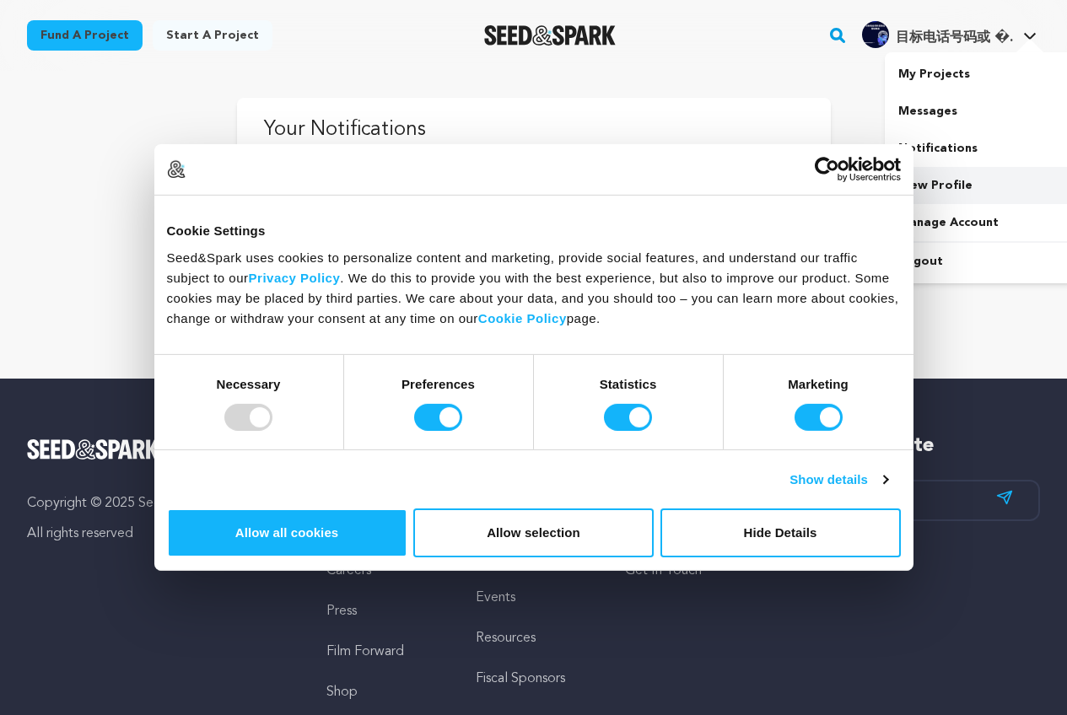
click at [940, 190] on link "View Profile" at bounding box center [978, 185] width 189 height 37
